Goal: Find specific page/section: Find specific page/section

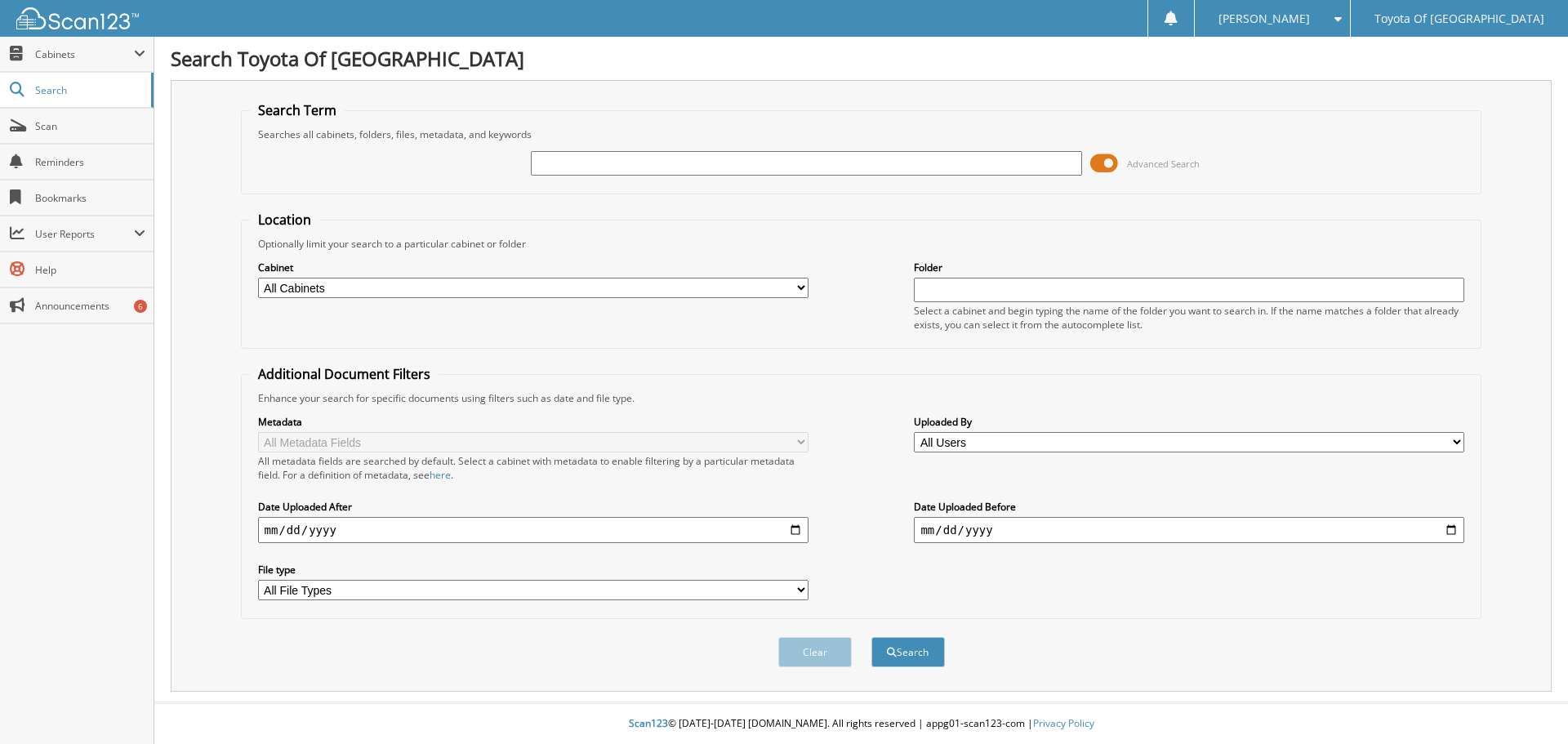
click at [680, 159] on input "text" at bounding box center [806, 164] width 551 height 25
type input "050658"
drag, startPoint x: 788, startPoint y: 658, endPoint x: 565, endPoint y: 653, distance: 223.1
click at [565, 653] on div "Clear Search" at bounding box center [862, 652] width 1242 height 66
click at [928, 649] on button "Search" at bounding box center [908, 652] width 74 height 30
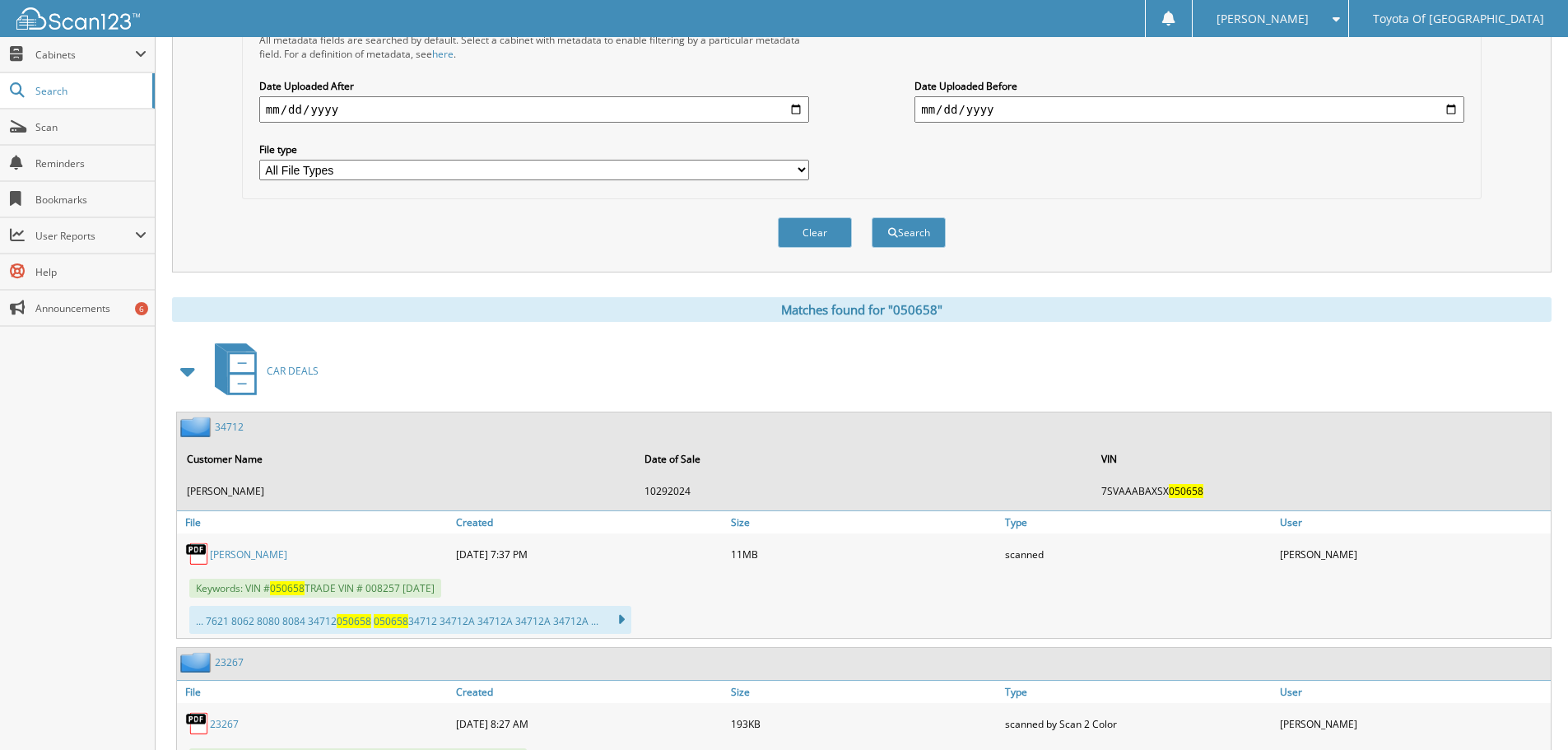
scroll to position [494, 0]
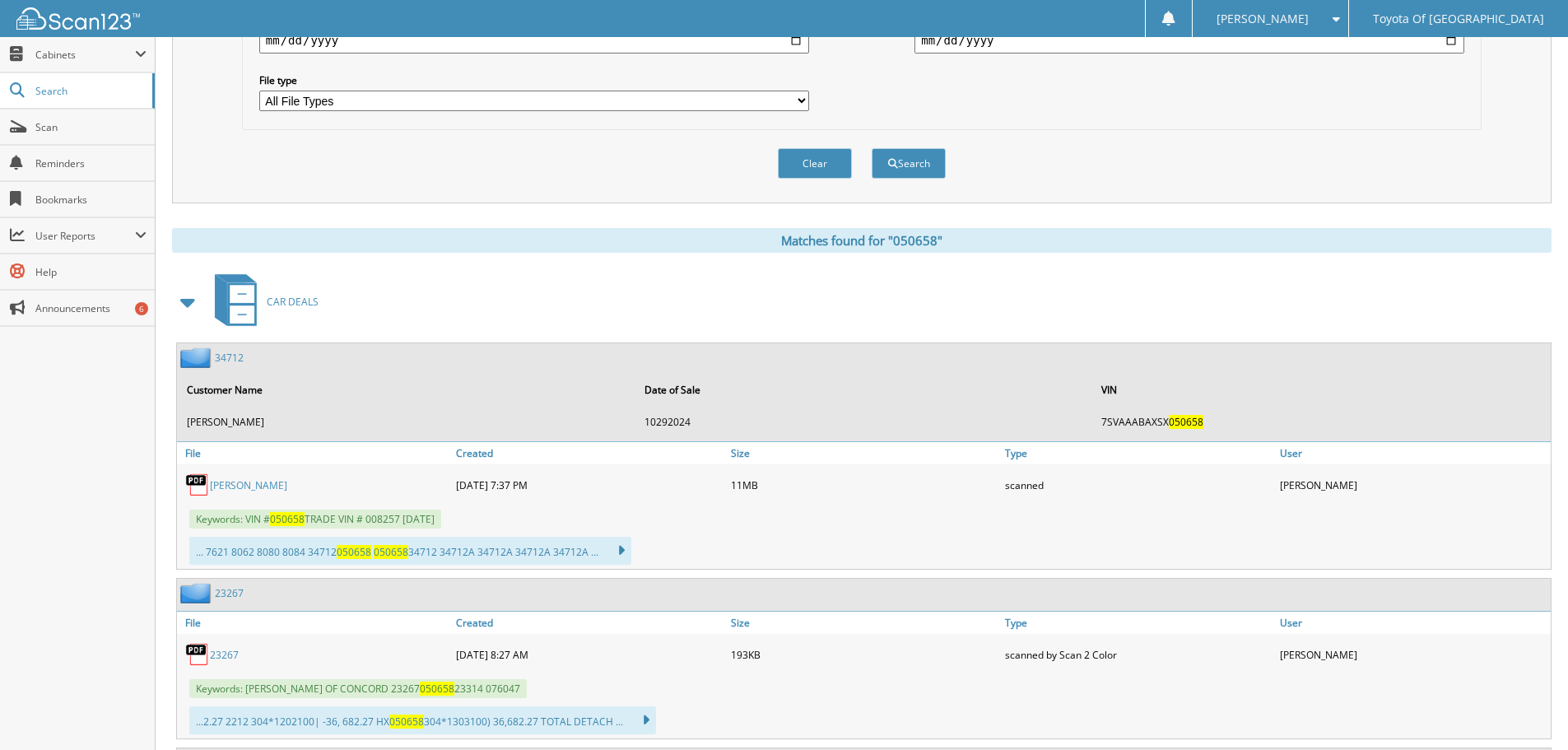
click at [256, 484] on link "[PERSON_NAME]" at bounding box center [248, 485] width 77 height 14
